Goal: Information Seeking & Learning: Learn about a topic

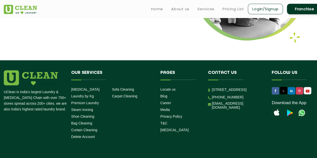
scroll to position [667, 0]
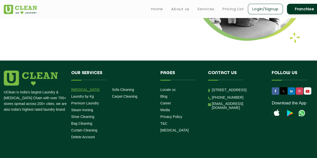
click at [85, 89] on link "[MEDICAL_DATA]" at bounding box center [85, 90] width 28 height 4
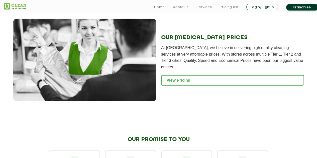
scroll to position [617, 0]
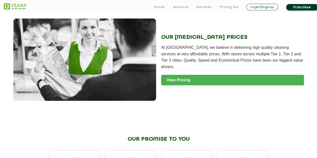
click at [181, 75] on link "View Pricing" at bounding box center [232, 80] width 143 height 11
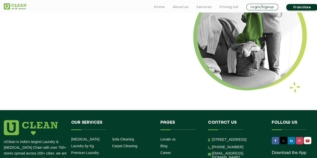
scroll to position [667, 0]
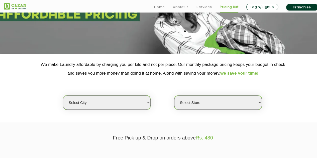
scroll to position [64, 0]
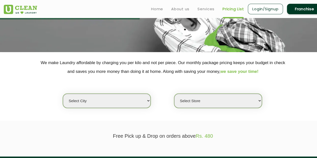
click at [149, 100] on select "Select city [GEOGRAPHIC_DATA] [GEOGRAPHIC_DATA] [GEOGRAPHIC_DATA] [GEOGRAPHIC_D…" at bounding box center [107, 101] width 88 height 14
select select "26"
click at [63, 94] on select "Select city [GEOGRAPHIC_DATA] [GEOGRAPHIC_DATA] [GEOGRAPHIC_DATA] [GEOGRAPHIC_D…" at bounding box center [107, 101] width 88 height 14
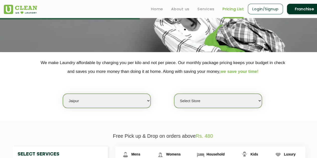
click at [206, 101] on select "Select Store [GEOGRAPHIC_DATA][PERSON_NAME] [GEOGRAPHIC_DATA] [PERSON_NAME][GEO…" at bounding box center [218, 101] width 88 height 14
select select "57"
click at [174, 94] on select "Select Store [GEOGRAPHIC_DATA][PERSON_NAME] [GEOGRAPHIC_DATA] [PERSON_NAME][GEO…" at bounding box center [218, 101] width 88 height 14
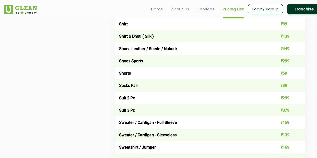
scroll to position [745, 0]
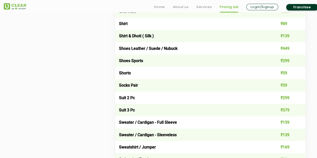
click at [265, 120] on td "Sweater / Cardigan - Full Sleeve" at bounding box center [191, 122] width 152 height 12
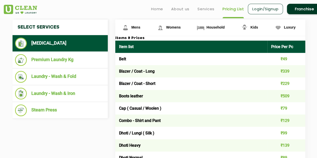
scroll to position [190, 0]
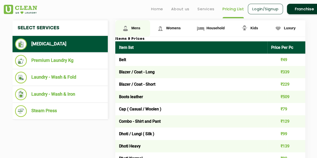
click at [135, 27] on span "Mens" at bounding box center [135, 28] width 9 height 4
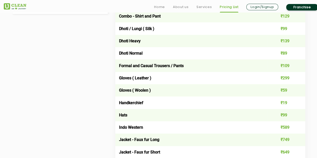
scroll to position [295, 0]
